Goal: Task Accomplishment & Management: Manage account settings

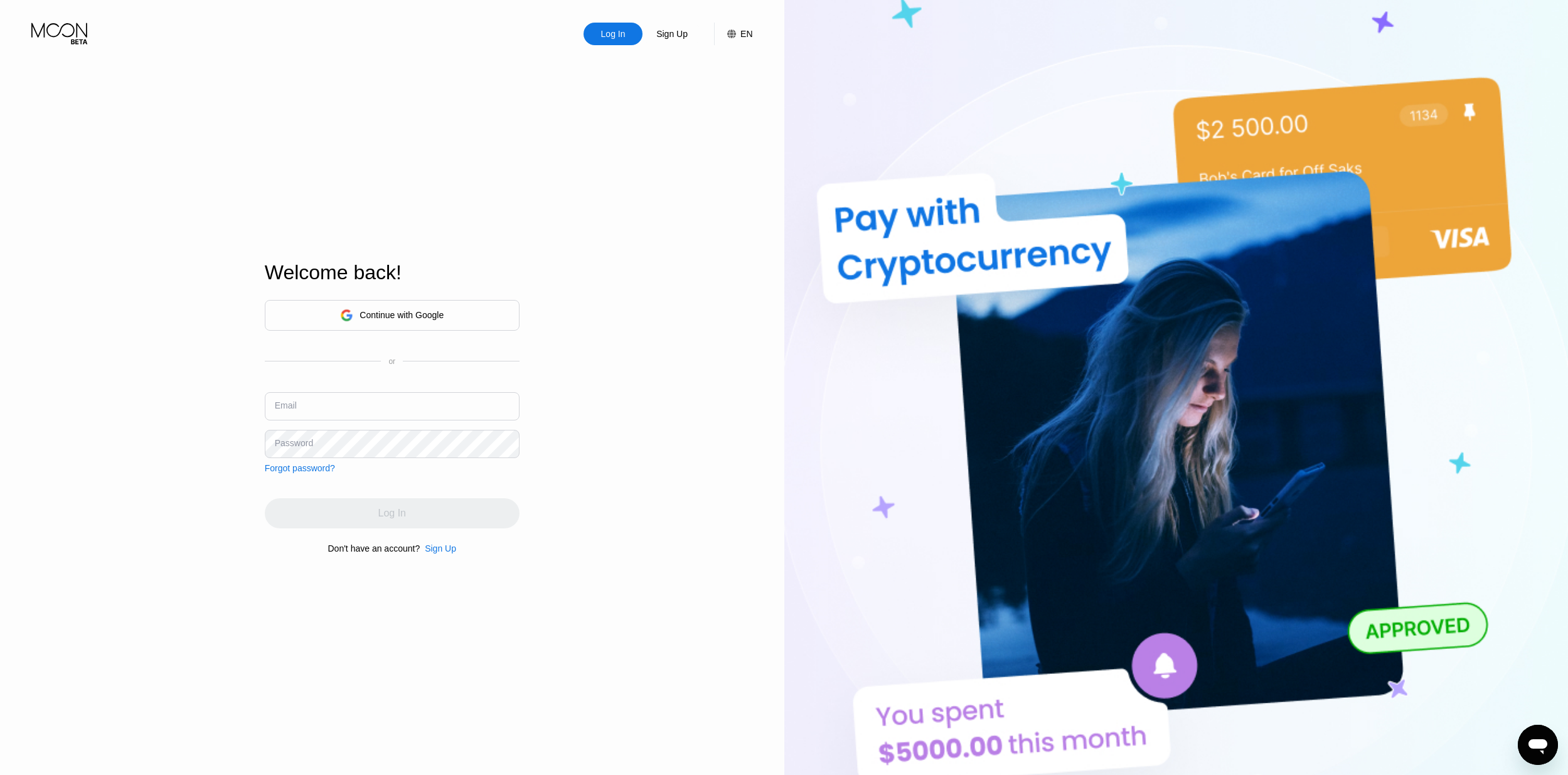
click at [347, 407] on input "text" at bounding box center [392, 406] width 255 height 29
type input "[EMAIL_ADDRESS][DOMAIN_NAME]"
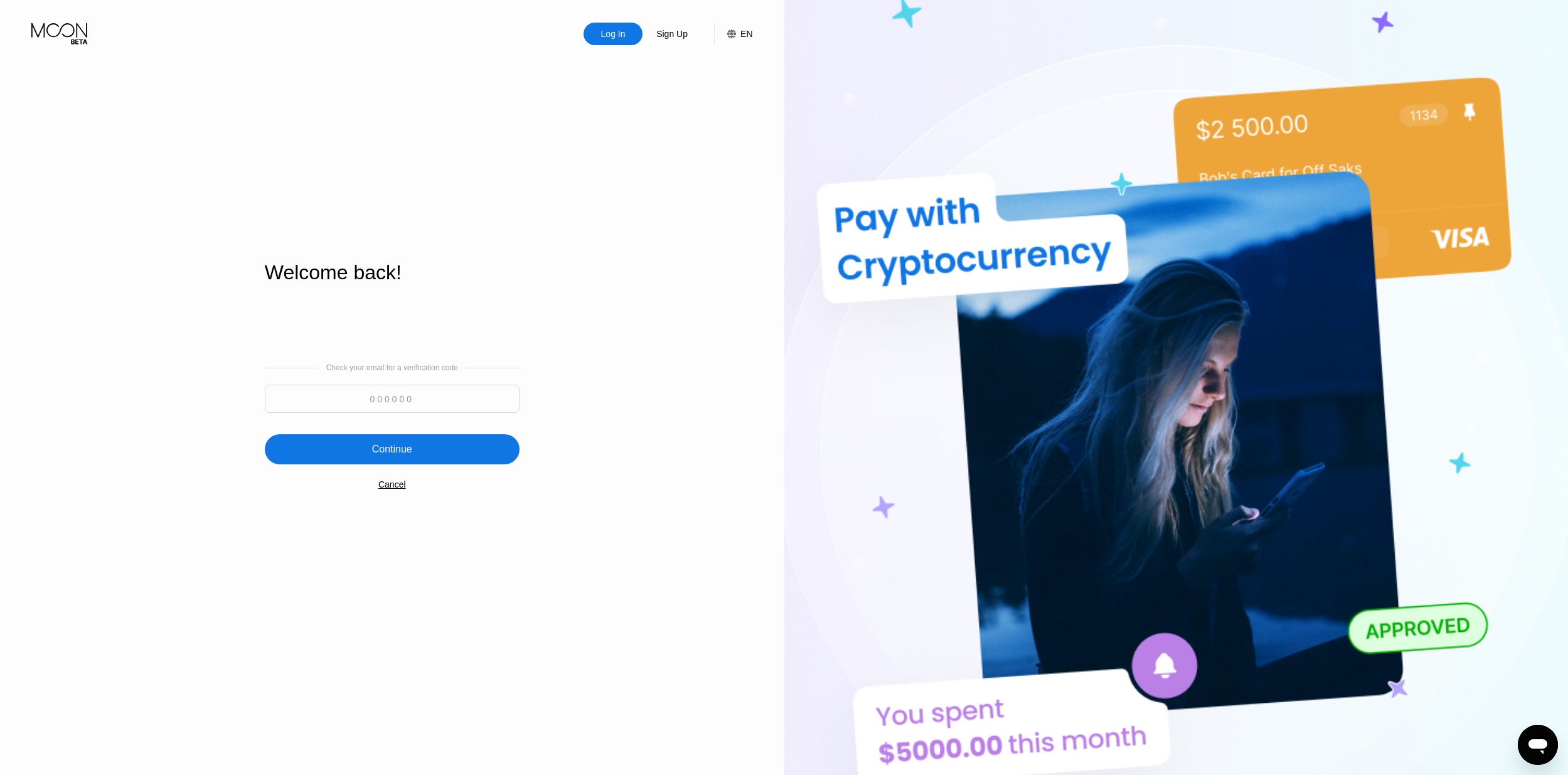
click at [387, 401] on input at bounding box center [392, 399] width 255 height 29
paste input "535833"
type input "535833"
click at [427, 445] on div "Continue" at bounding box center [392, 449] width 255 height 30
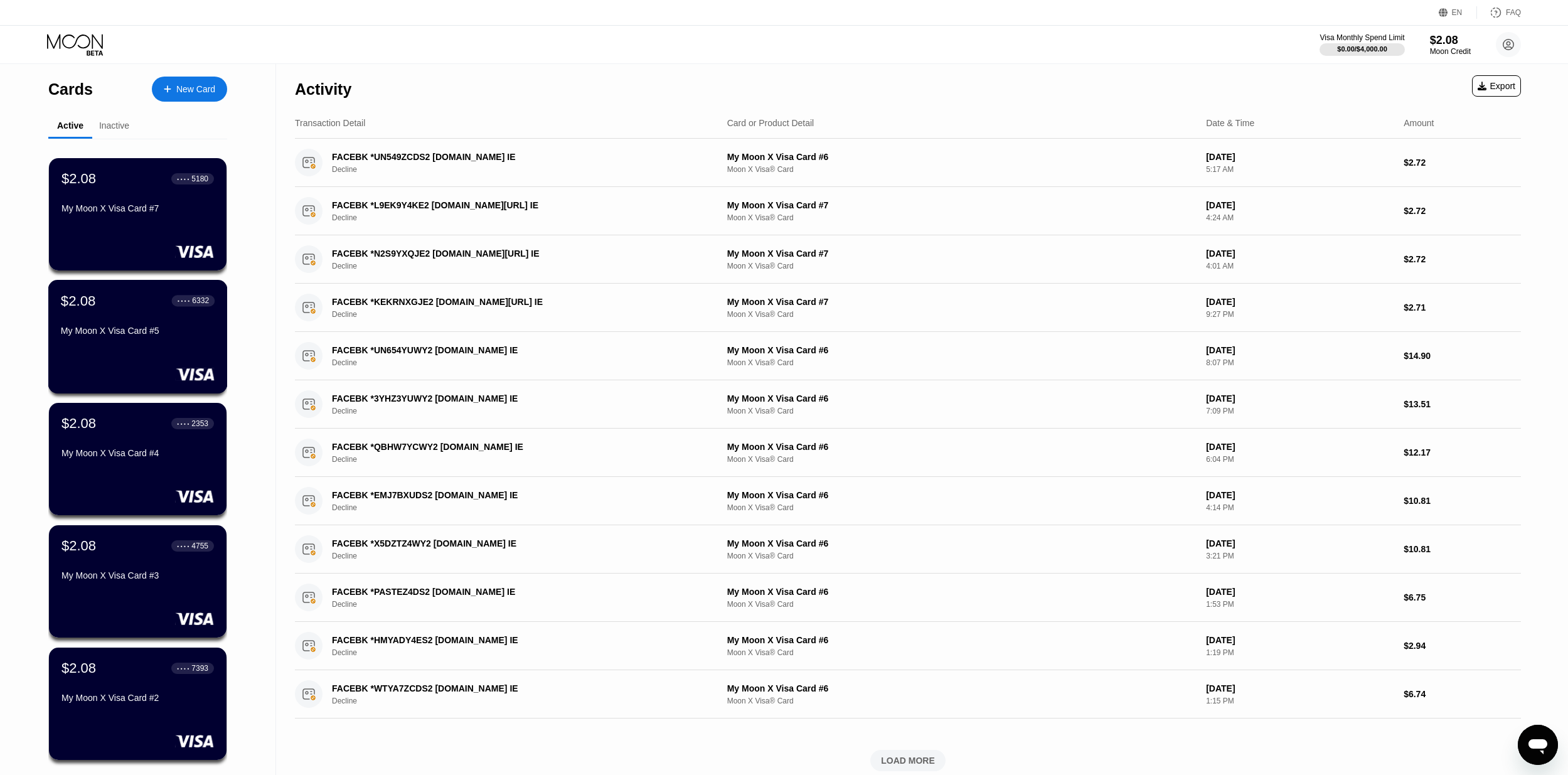
click at [113, 351] on div "$2.08 ● ● ● ● 6332 My Moon X Visa Card #5" at bounding box center [138, 336] width 179 height 113
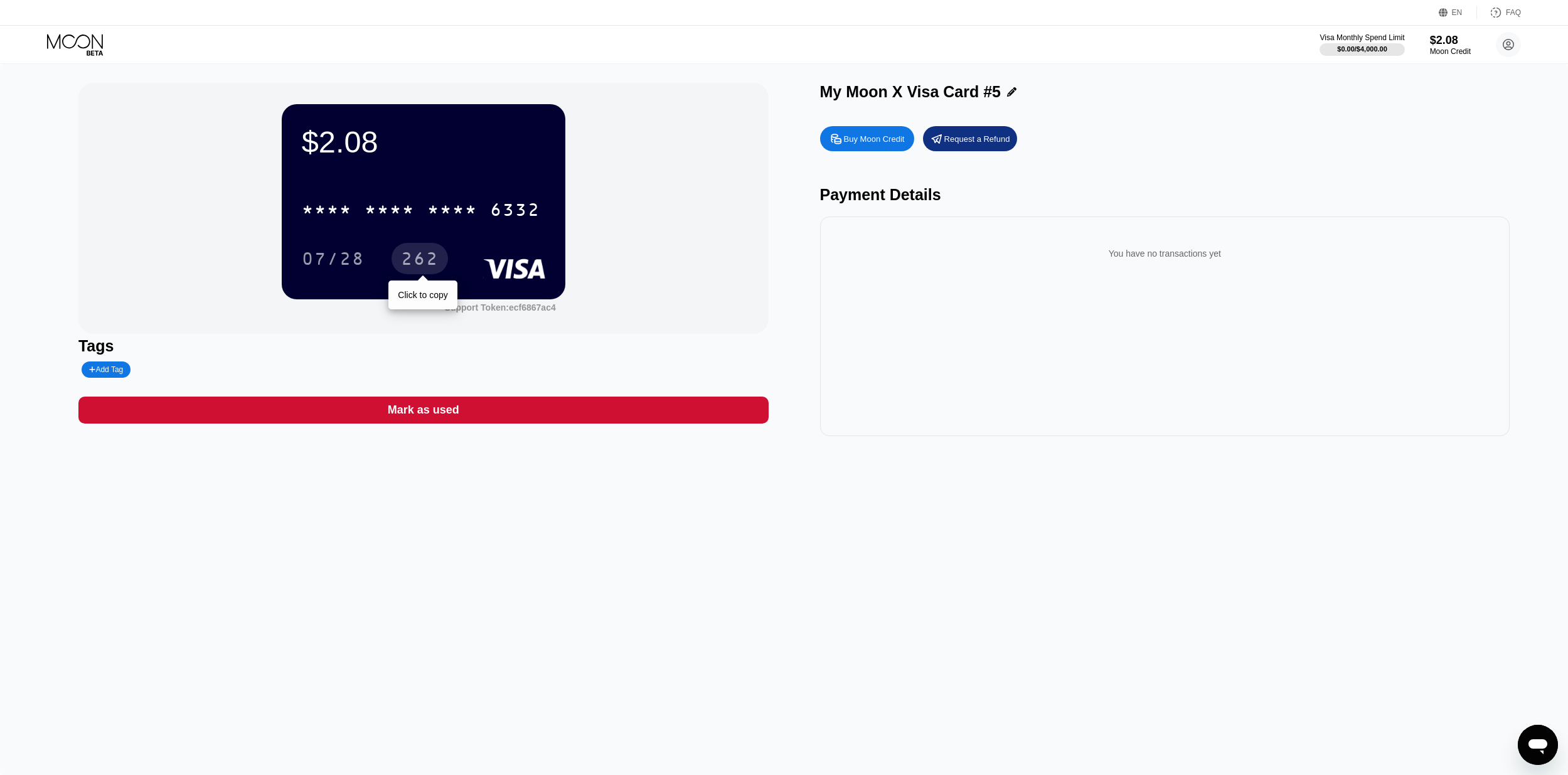
click at [419, 259] on div "262" at bounding box center [420, 260] width 38 height 20
